Goal: Information Seeking & Learning: Understand process/instructions

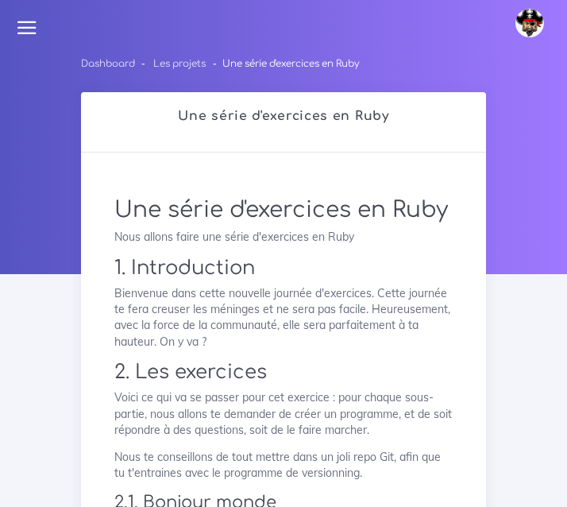
scroll to position [1371, 0]
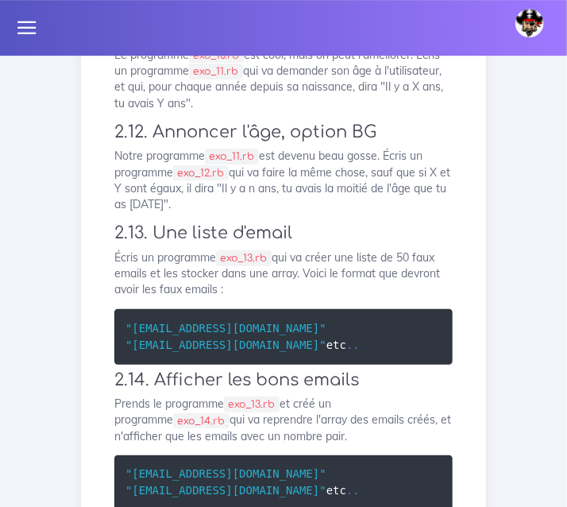
click at [303, 212] on p "Notre programme exo_11.rb est devenu beau gosse. Écris un programme exo_12.rb q…" at bounding box center [283, 180] width 338 height 64
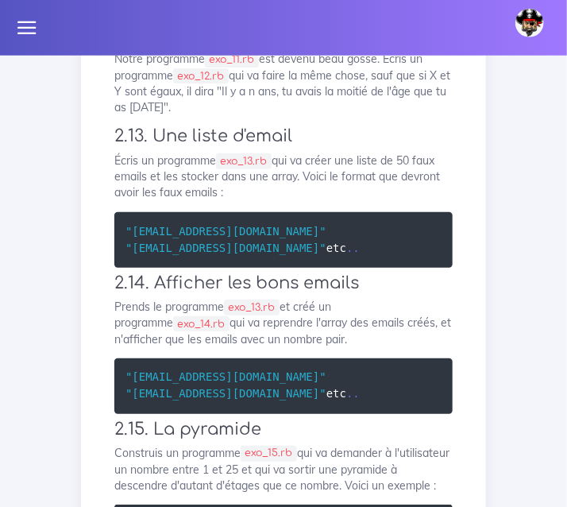
scroll to position [1470, 0]
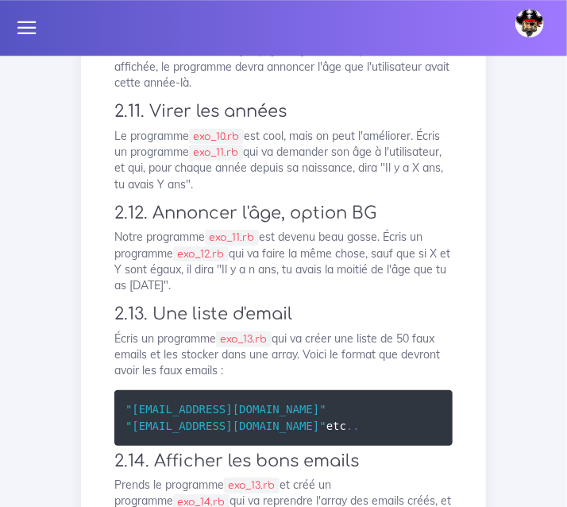
scroll to position [1291, 0]
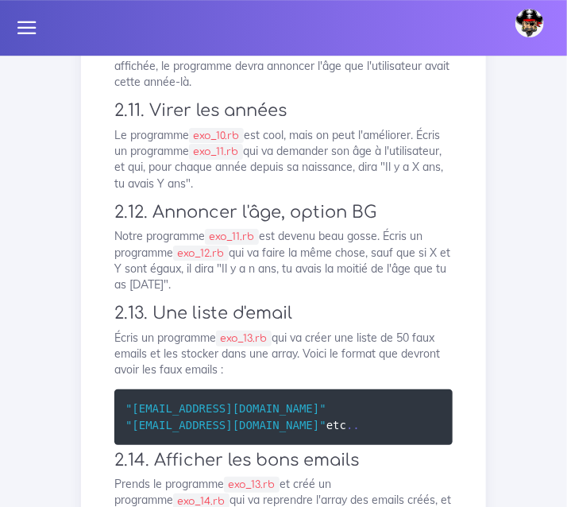
click at [170, 90] on p "Écris un programme exo_10.rb qui demande son année de naissance à l'utilisateur…" at bounding box center [283, 50] width 338 height 80
click at [517, 174] on div "Dashboard Les projets Une série d'exercices en Ruby Une série d'exercices en Ru…" at bounding box center [283, 174] width 567 height 2818
click at [422, 121] on h3 "2.11. Virer les années" at bounding box center [283, 111] width 338 height 20
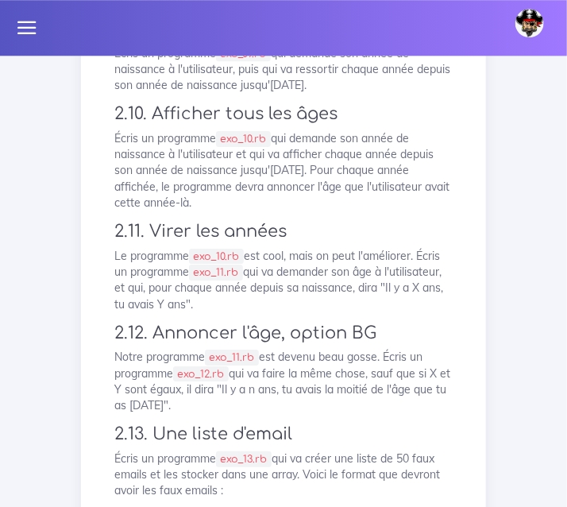
scroll to position [1169, 0]
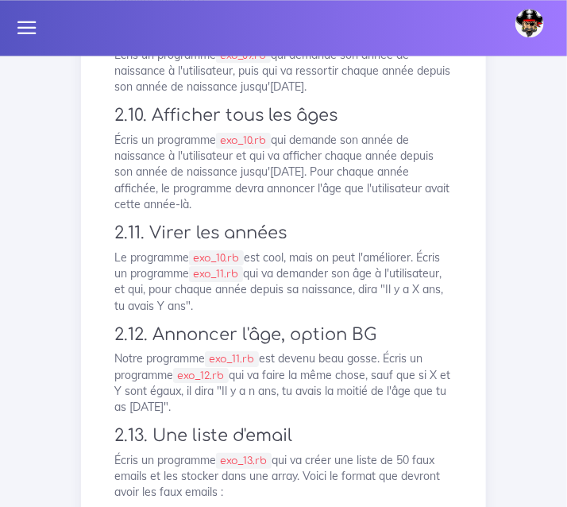
click at [375, 95] on p "Écris un programme exo_09.rb qui demande son année de naissance à l'utilisateur…" at bounding box center [283, 71] width 338 height 48
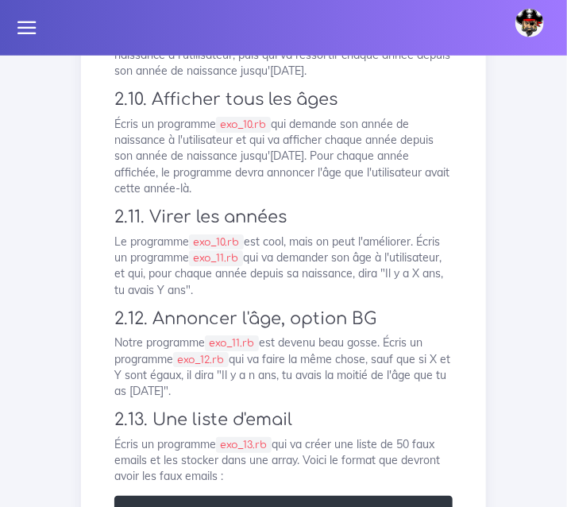
scroll to position [1185, 0]
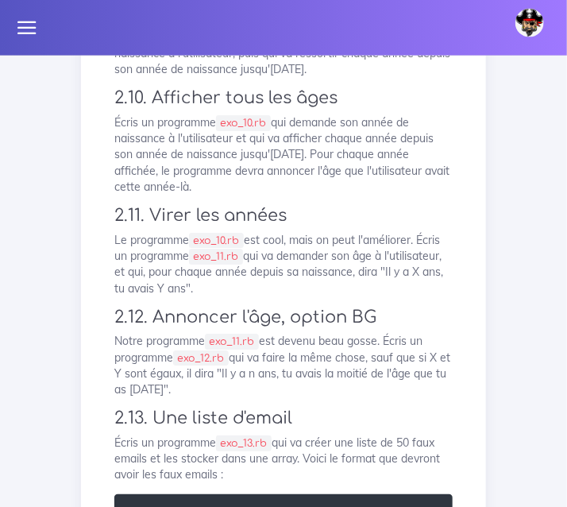
click at [389, 195] on p "Écris un programme exo_10.rb qui demande son année de naissance à l'utilisateur…" at bounding box center [283, 155] width 338 height 80
click at [327, 252] on div "Une série d'exercices en Ruby Nous allons faire une série d'exercices en Ruby 1…" at bounding box center [284, 284] width 372 height 2578
click at [326, 79] on p "Écris un programme exo_09.rb qui demande son année de naissance à l'utilisateur…" at bounding box center [283, 54] width 338 height 48
click at [322, 79] on p "Écris un programme exo_09.rb qui demande son année de naissance à l'utilisateur…" at bounding box center [283, 54] width 338 height 48
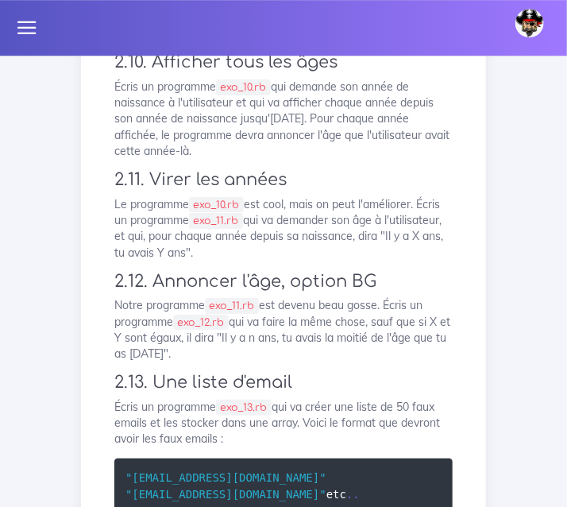
scroll to position [1223, 0]
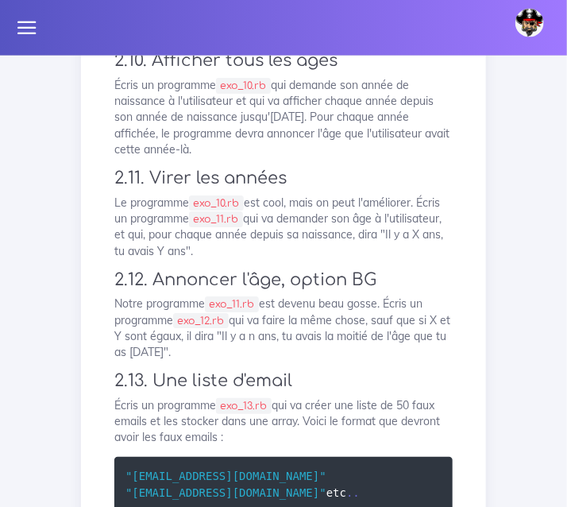
click at [288, 41] on p "Écris un programme exo_09.rb qui demande son année de naissance à l'utilisateur…" at bounding box center [283, 17] width 338 height 48
click at [368, 158] on p "Écris un programme exo_10.rb qui demande son année de naissance à l'utilisateur…" at bounding box center [283, 118] width 338 height 80
click at [325, 41] on p "Écris un programme exo_09.rb qui demande son année de naissance à l'utilisateur…" at bounding box center [283, 17] width 338 height 48
